Goal: Task Accomplishment & Management: Manage account settings

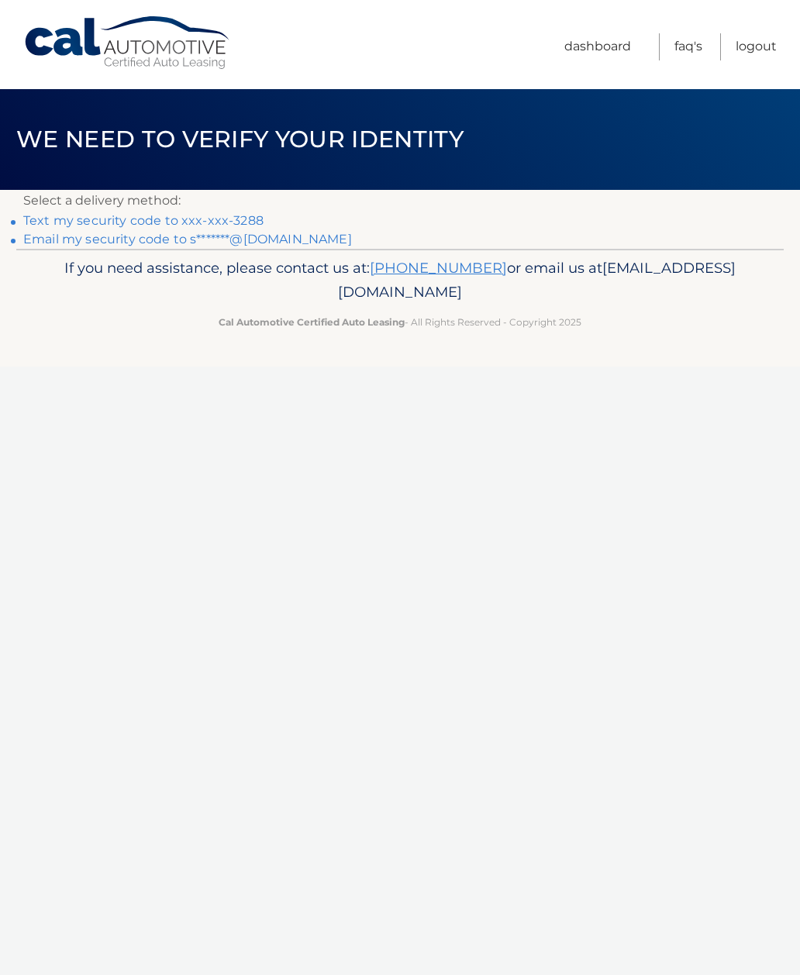
click at [246, 226] on link "Text my security code to xxx-xxx-3288" at bounding box center [143, 220] width 240 height 15
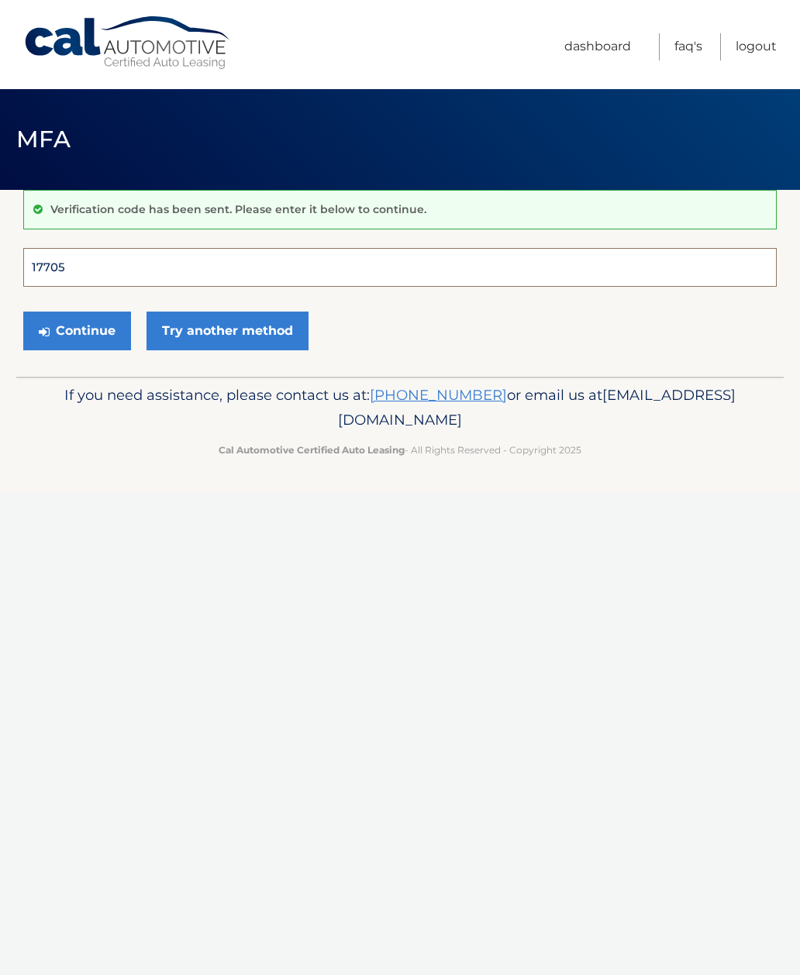
type input "177051"
click at [77, 330] on button "Continue" at bounding box center [77, 330] width 108 height 39
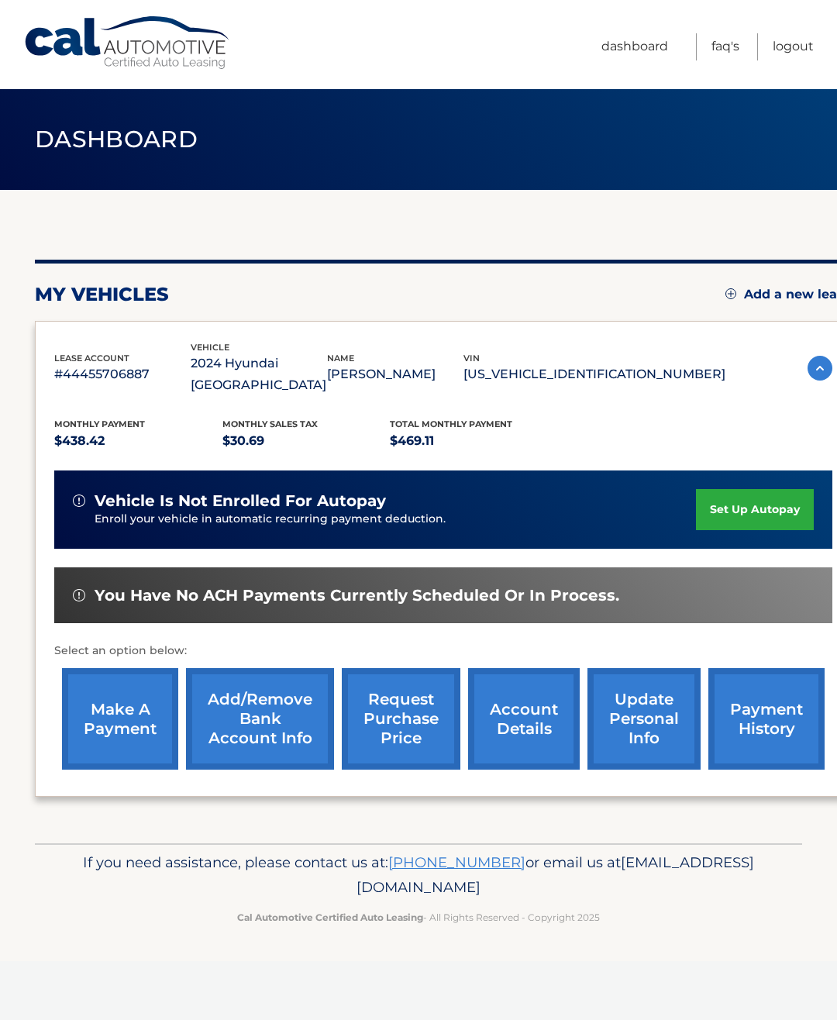
click at [135, 704] on link "make a payment" at bounding box center [120, 719] width 116 height 102
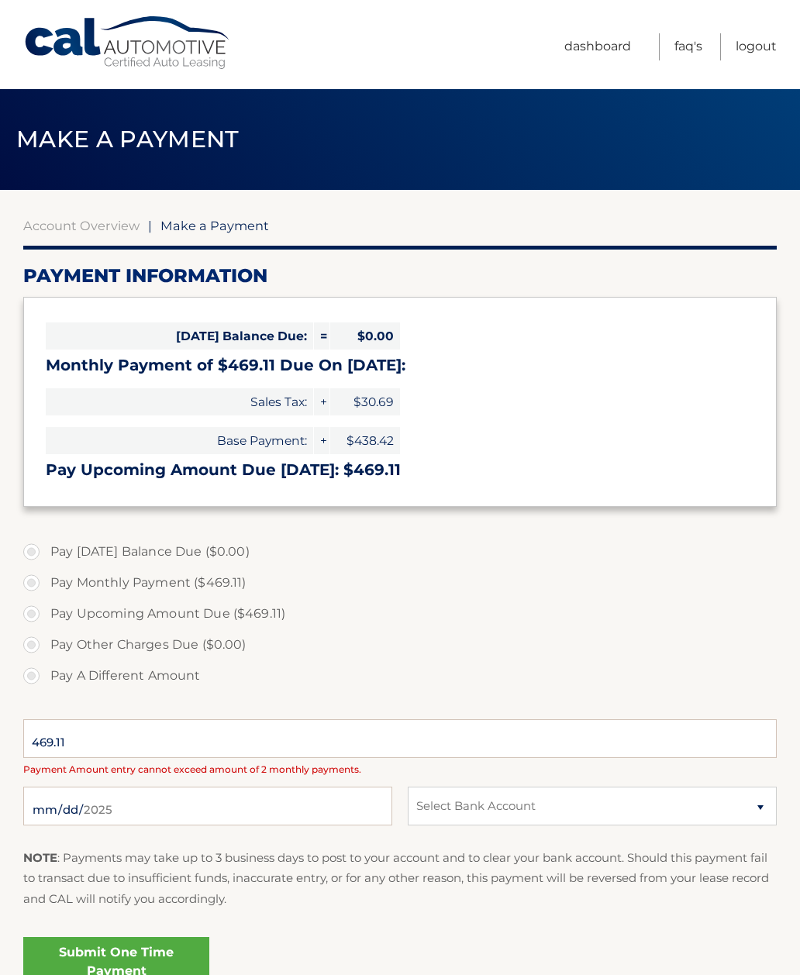
select select "MjdhNDU4YjItNDhmYS00YWIxLWJiNmQtNzk4NjIxYTVmOGZi"
